Goal: Task Accomplishment & Management: Manage account settings

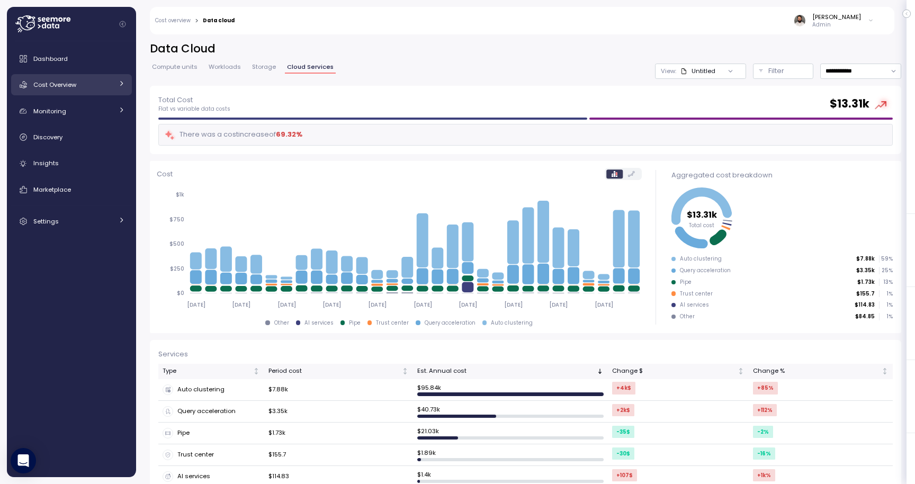
click at [60, 82] on span "Cost Overview" at bounding box center [54, 85] width 43 height 8
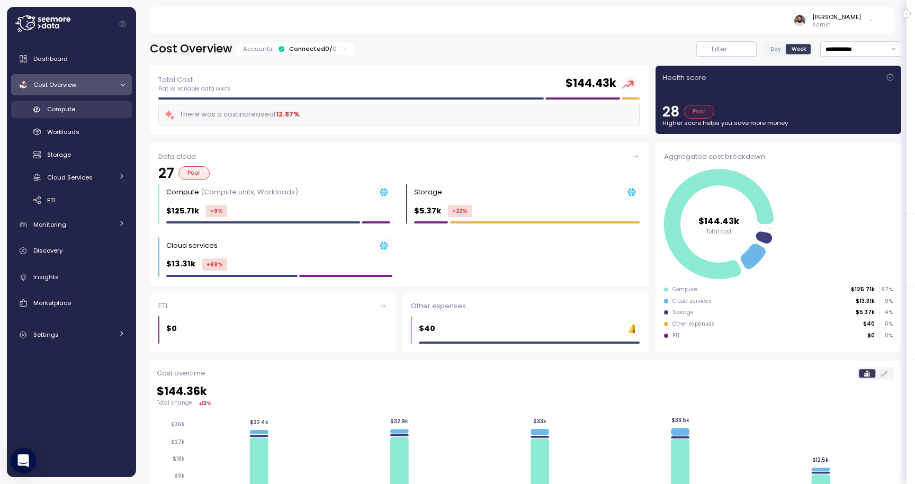
click at [70, 109] on span "Compute" at bounding box center [61, 109] width 28 height 8
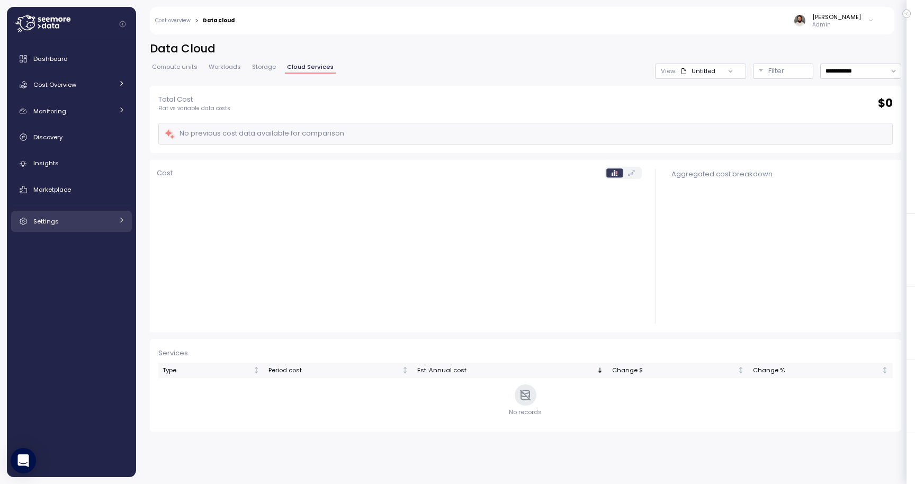
click at [94, 219] on div "Settings" at bounding box center [72, 221] width 79 height 11
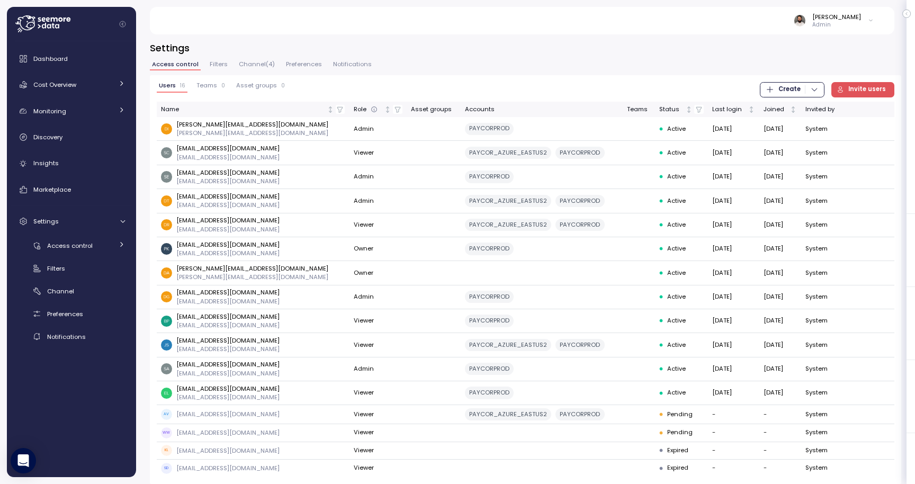
click at [312, 74] on div "Access control Filters Channel ( 4 ) Preferences Notifications" at bounding box center [526, 68] width 752 height 14
click at [87, 272] on div "Filters" at bounding box center [86, 268] width 78 height 11
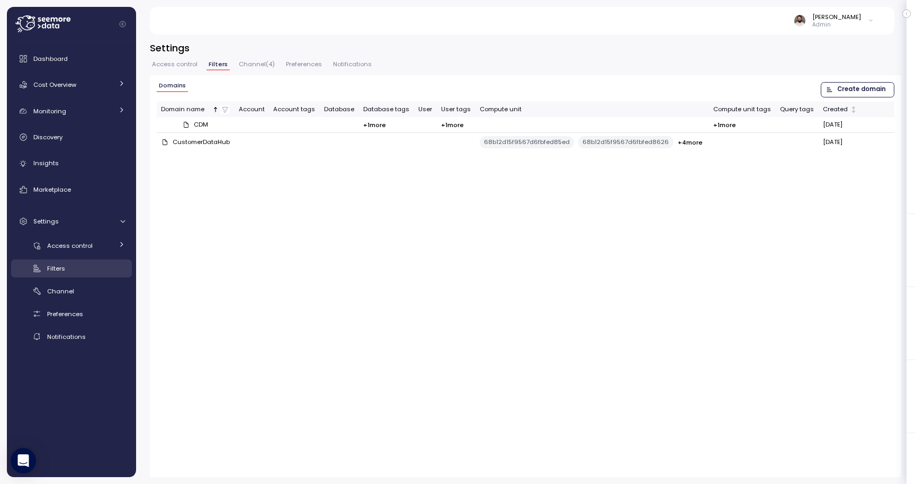
click at [87, 263] on div "Filters" at bounding box center [86, 268] width 78 height 11
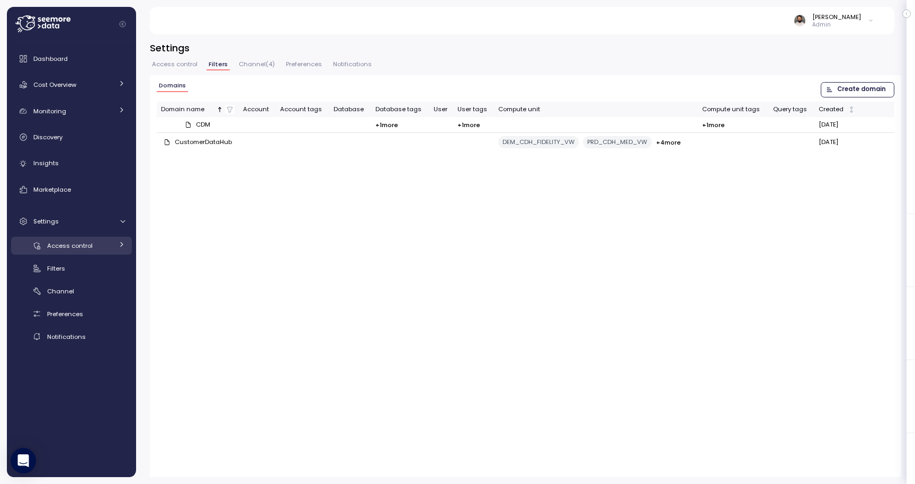
click at [88, 247] on span "Access control" at bounding box center [70, 246] width 46 height 8
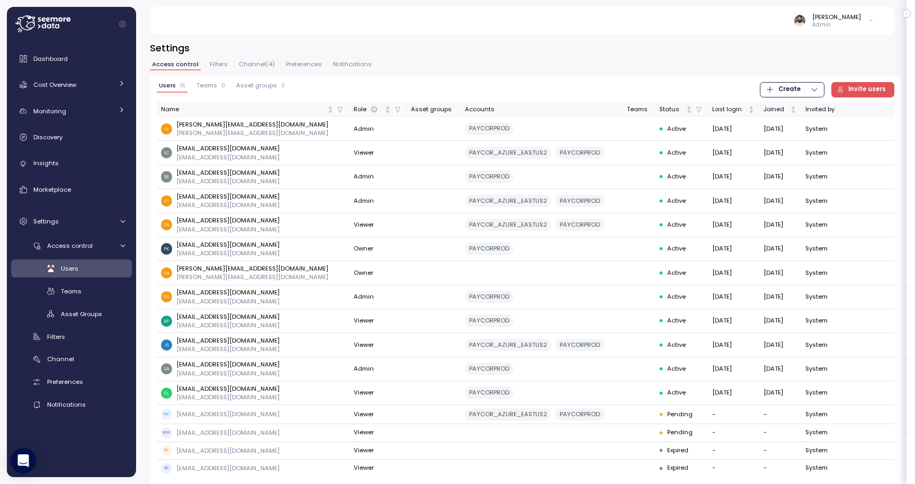
click at [213, 66] on span "Filters" at bounding box center [219, 64] width 18 height 6
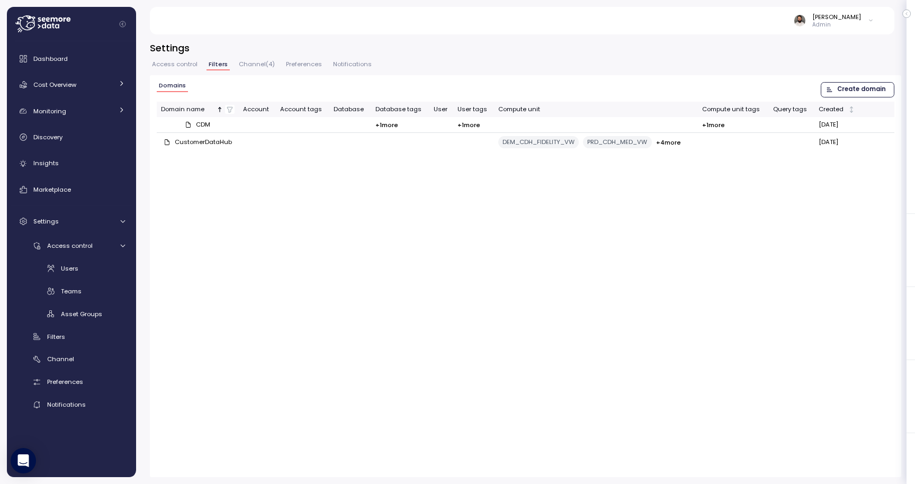
click at [182, 66] on span "Access control" at bounding box center [175, 64] width 46 height 6
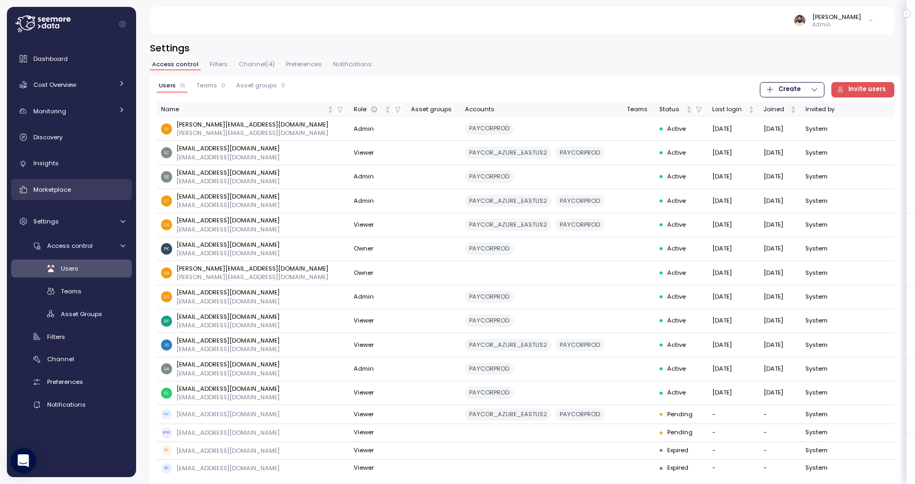
click at [84, 182] on link "Marketplace" at bounding box center [71, 189] width 121 height 21
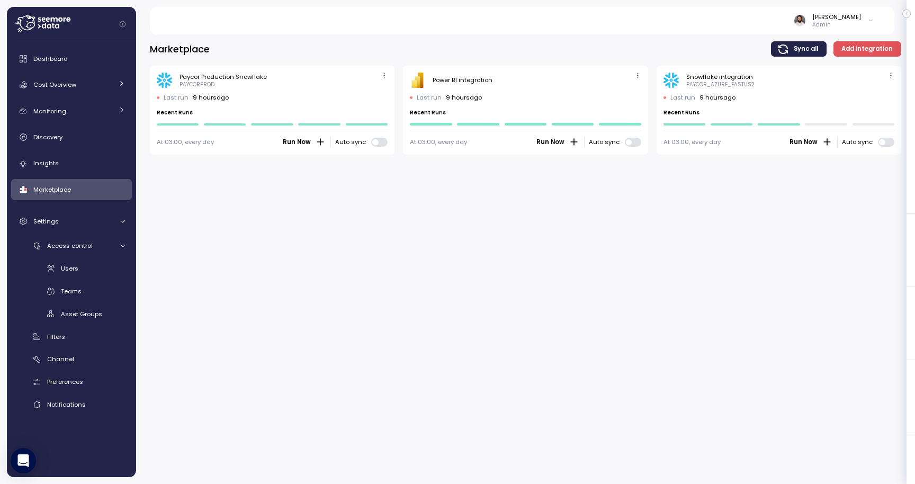
click at [385, 70] on span "button" at bounding box center [384, 75] width 11 height 11
click at [371, 102] on button "Edit" at bounding box center [368, 95] width 40 height 15
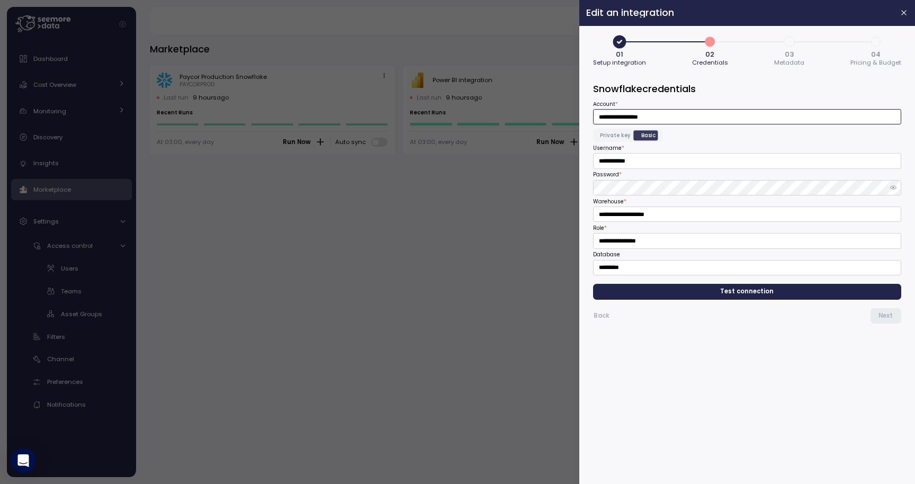
click at [694, 118] on input "**********" at bounding box center [747, 116] width 308 height 15
